Goal: Information Seeking & Learning: Learn about a topic

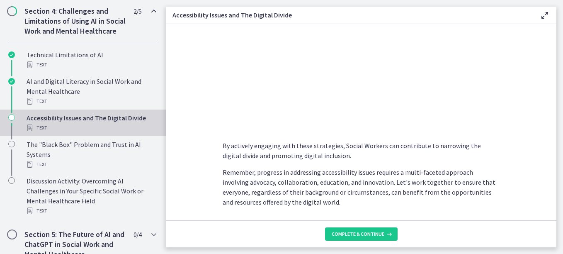
scroll to position [759, 0]
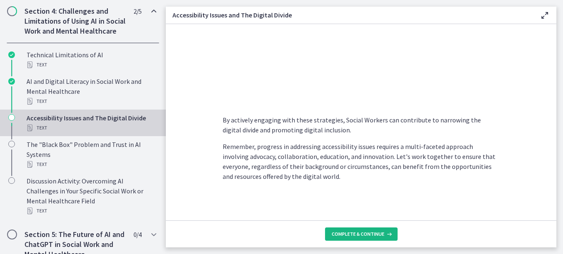
click at [361, 228] on button "Complete & continue" at bounding box center [361, 233] width 73 height 13
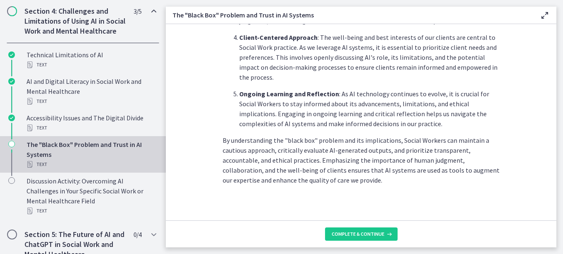
scroll to position [461, 0]
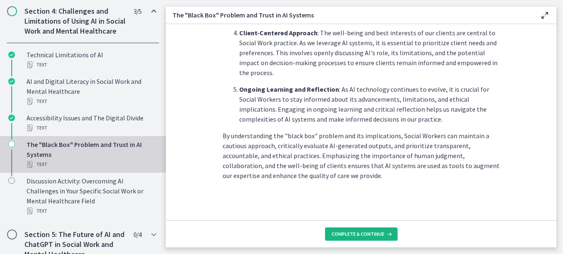
click at [355, 238] on button "Complete & continue" at bounding box center [361, 233] width 73 height 13
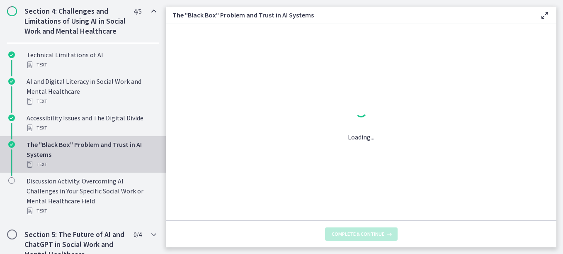
scroll to position [0, 0]
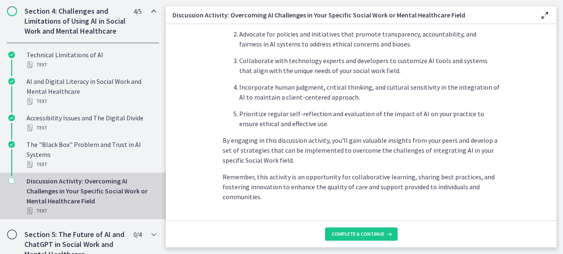
scroll to position [561, 0]
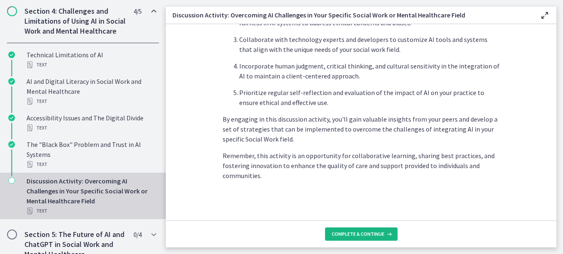
click at [370, 232] on span "Complete & continue" at bounding box center [358, 234] width 53 height 7
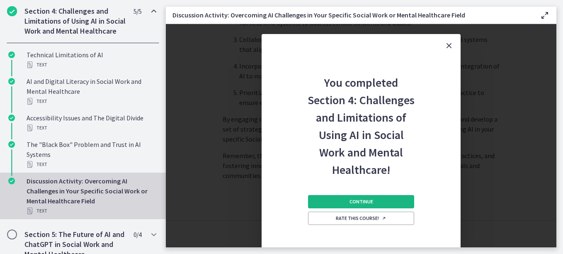
click at [367, 203] on span "Continue" at bounding box center [362, 201] width 24 height 7
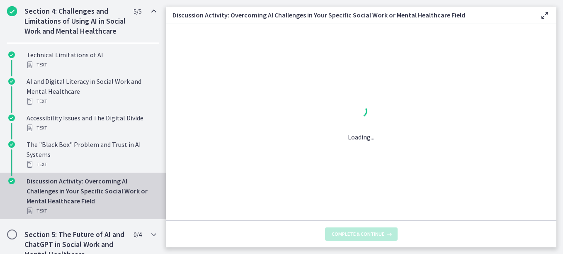
scroll to position [0, 0]
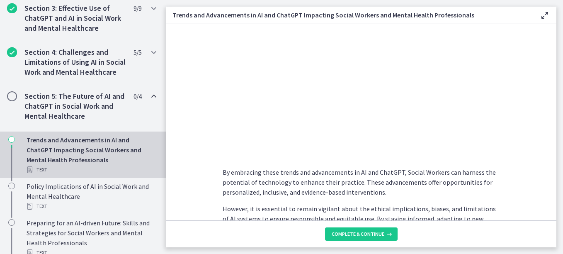
scroll to position [702, 0]
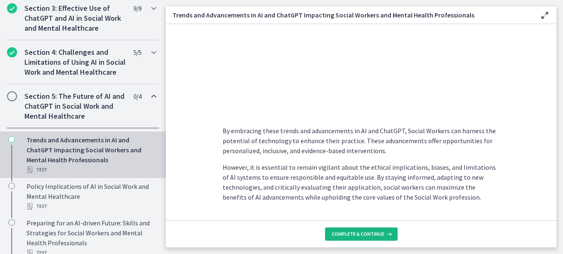
click at [346, 229] on button "Complete & continue" at bounding box center [361, 233] width 73 height 13
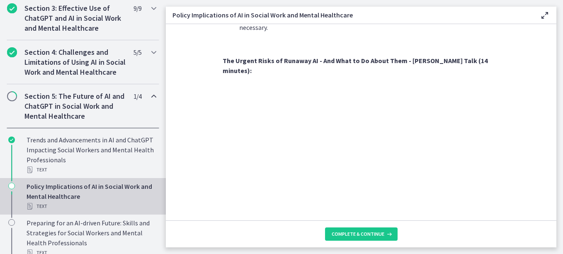
scroll to position [747, 0]
